Goal: Transaction & Acquisition: Purchase product/service

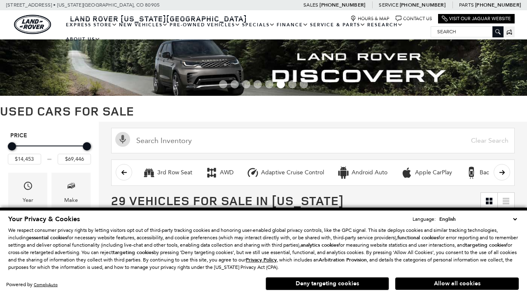
scroll to position [331, 0]
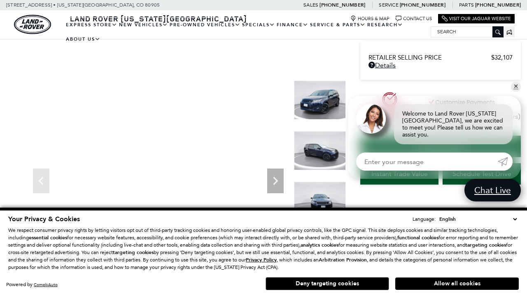
scroll to position [440, 0]
